Goal: Information Seeking & Learning: Find specific fact

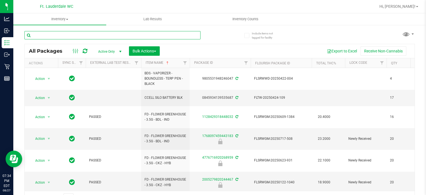
click at [145, 32] on input "text" at bounding box center [112, 35] width 176 height 8
paste input "FT - VAPE CART DISTILLATE - 1G - DSD - IND"
type input "FT - VAPE CART DISTILLATE - 1G"
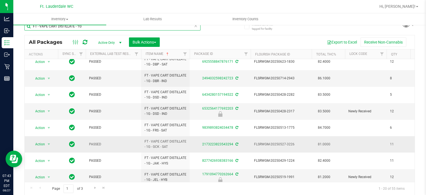
scroll to position [209, 0]
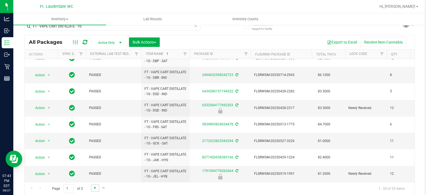
click at [96, 189] on span "Go to the next page" at bounding box center [95, 187] width 4 height 4
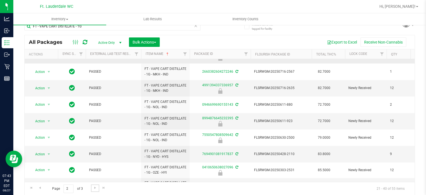
scroll to position [139, 0]
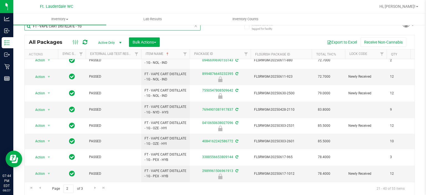
click at [190, 25] on input "FT - VAPE CART DISTILLATE - 1G" at bounding box center [112, 26] width 176 height 8
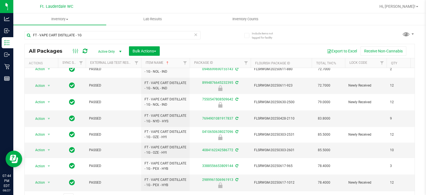
click at [194, 34] on icon at bounding box center [196, 34] width 4 height 7
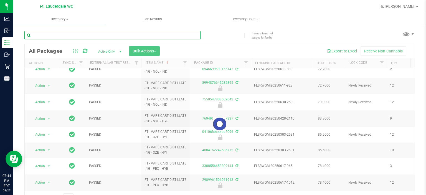
click at [152, 35] on input "text" at bounding box center [112, 35] width 176 height 8
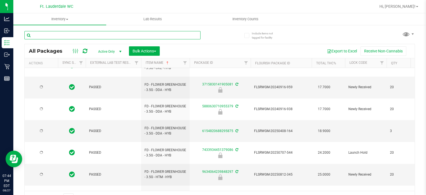
click at [150, 34] on input "text" at bounding box center [112, 35] width 176 height 8
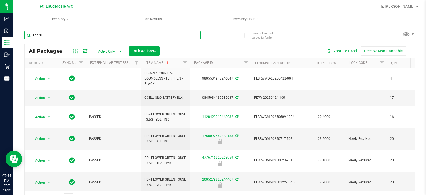
type input "lighter"
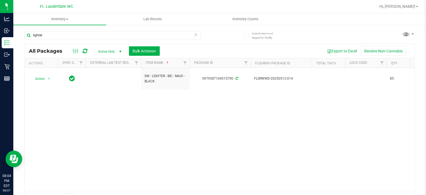
click at [194, 35] on icon at bounding box center [196, 34] width 4 height 7
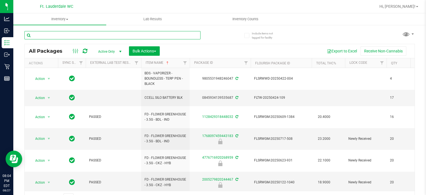
click at [189, 35] on input "text" at bounding box center [112, 35] width 176 height 8
type input "t12"
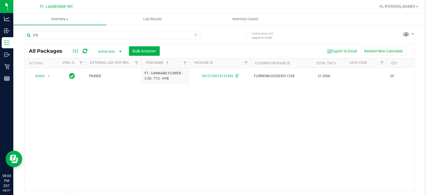
click at [194, 35] on icon at bounding box center [196, 34] width 4 height 7
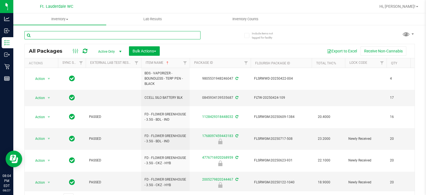
click at [121, 37] on input "text" at bounding box center [112, 35] width 176 height 8
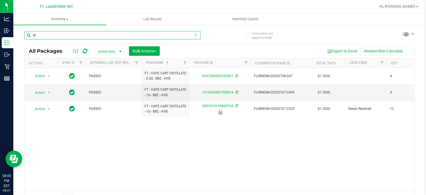
type input "b"
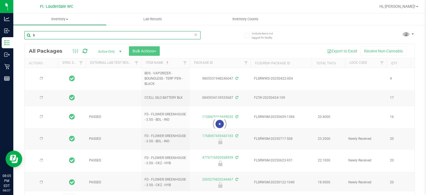
click at [187, 36] on input "b" at bounding box center [112, 35] width 176 height 8
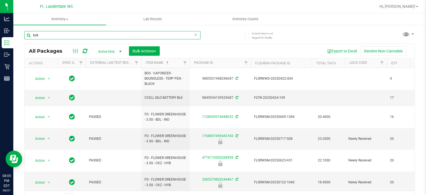
type input "bzk"
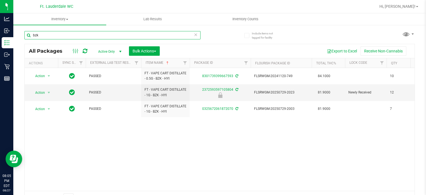
click at [195, 35] on input "bzk" at bounding box center [112, 35] width 176 height 8
click at [191, 35] on input "bzk" at bounding box center [112, 35] width 176 height 8
click at [194, 35] on icon at bounding box center [196, 34] width 4 height 7
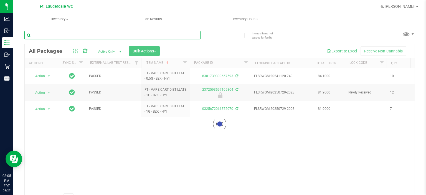
click at [152, 35] on input "text" at bounding box center [112, 35] width 176 height 8
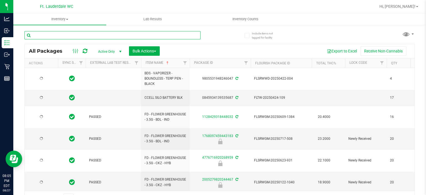
click at [152, 35] on input "text" at bounding box center [112, 35] width 176 height 8
type input "frs"
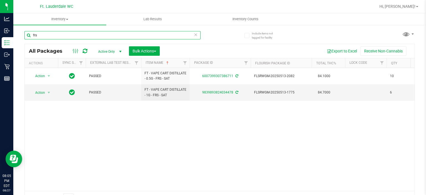
click at [191, 35] on input "frs" at bounding box center [112, 35] width 176 height 8
click at [194, 35] on icon at bounding box center [196, 34] width 4 height 7
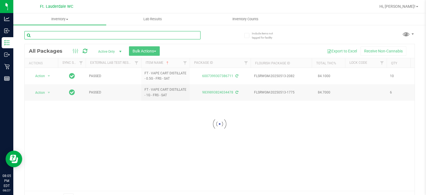
click at [163, 34] on input "text" at bounding box center [112, 35] width 176 height 8
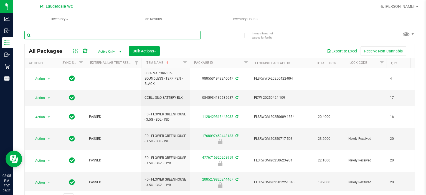
click at [163, 33] on input "text" at bounding box center [112, 35] width 176 height 8
type input "kmt"
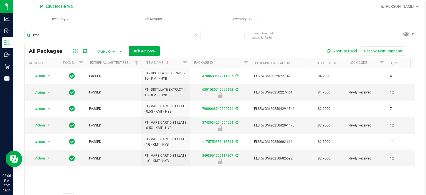
click at [194, 33] on icon at bounding box center [196, 34] width 4 height 7
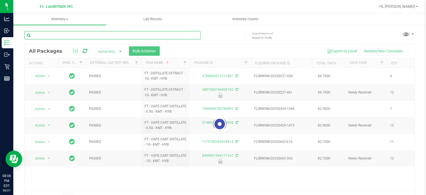
click at [162, 35] on input "text" at bounding box center [112, 35] width 176 height 8
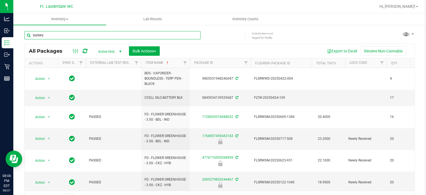
type input "battery"
